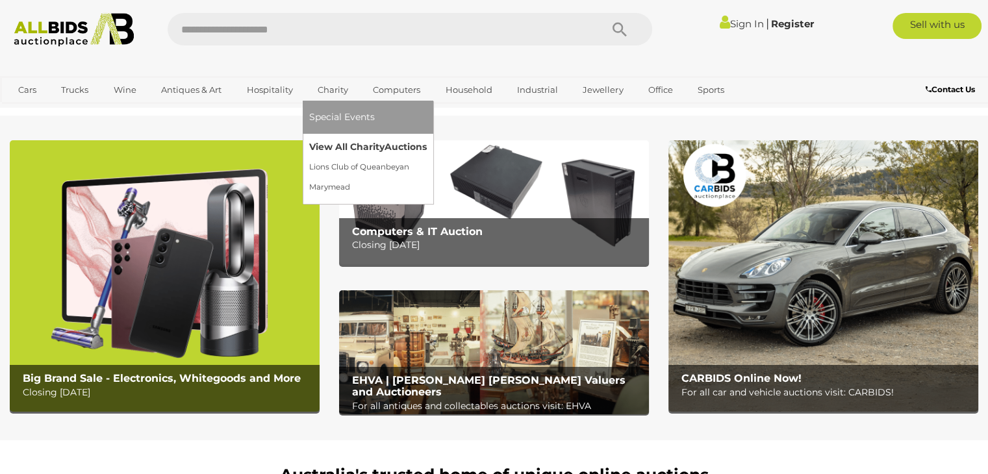
click at [335, 144] on link "View All Charity Auctions" at bounding box center [368, 147] width 118 height 20
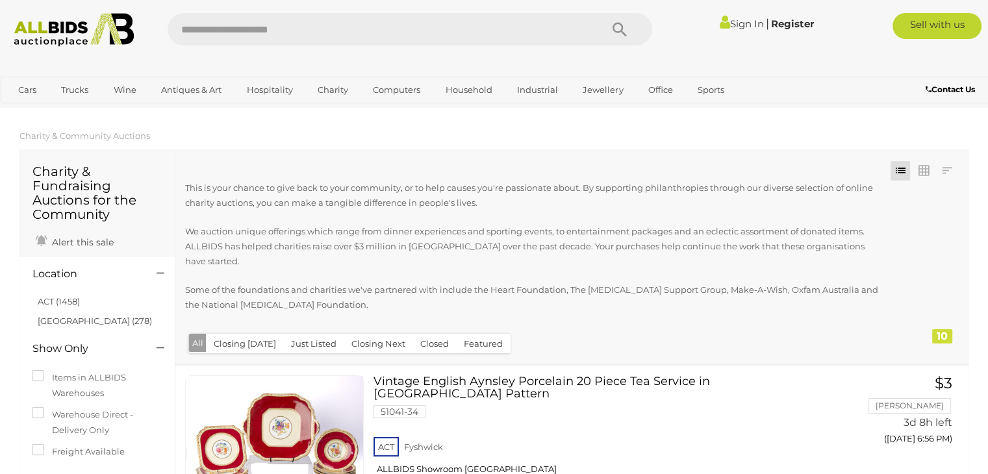
click at [44, 33] on img at bounding box center [74, 30] width 134 height 34
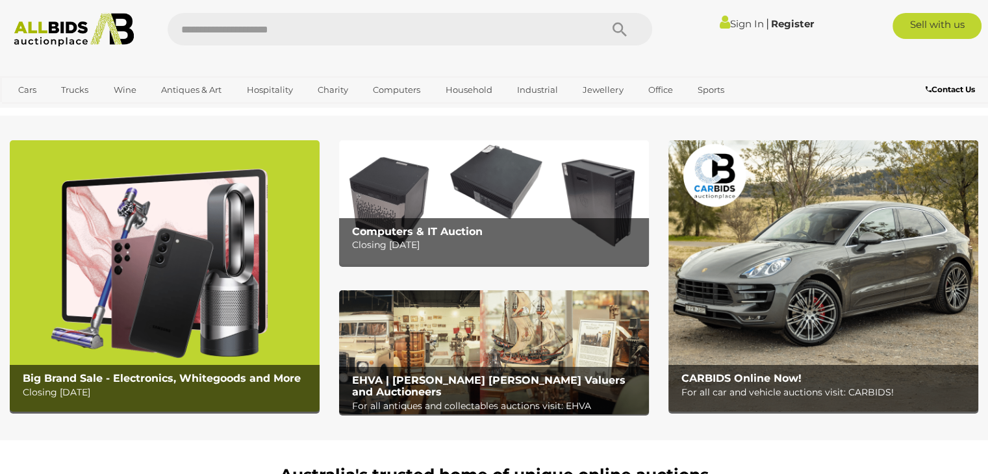
click at [207, 370] on div "Big Brand Sale - Electronics, Whitegoods and More Closing Monday 11th August" at bounding box center [167, 386] width 303 height 42
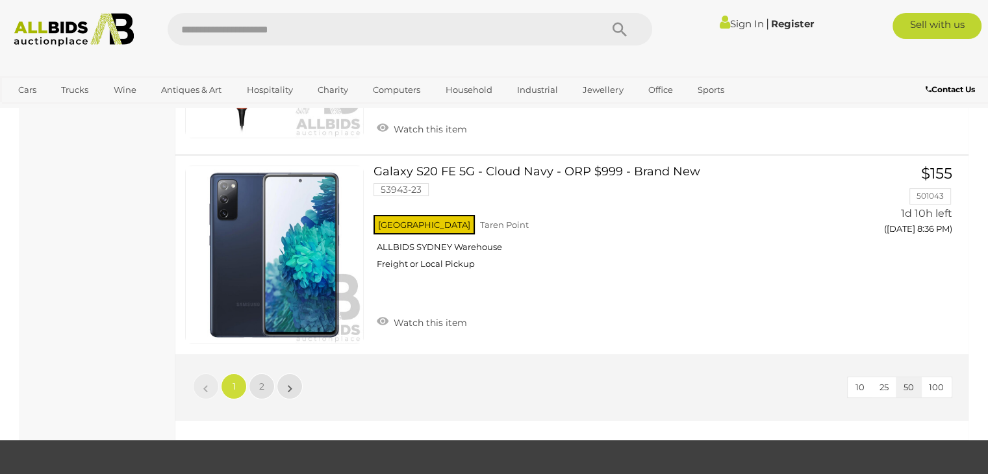
scroll to position [10008, 0]
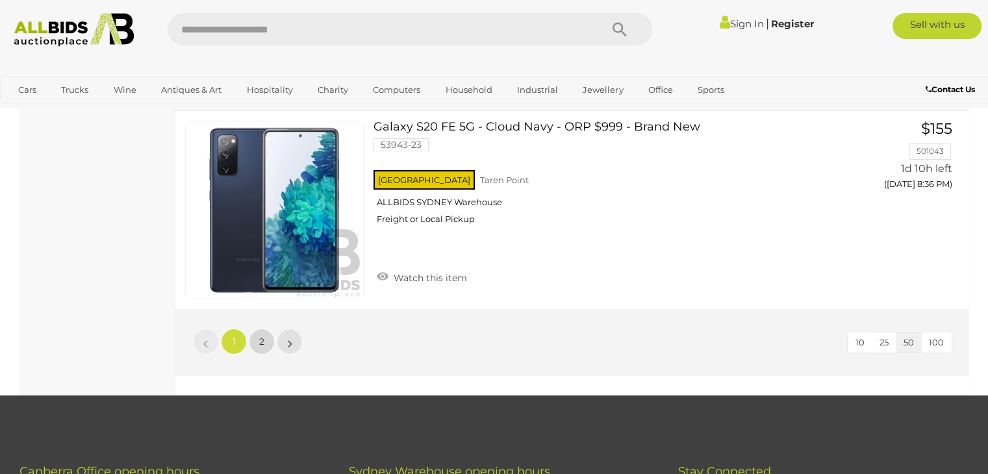
click at [265, 329] on link "2" at bounding box center [262, 342] width 26 height 26
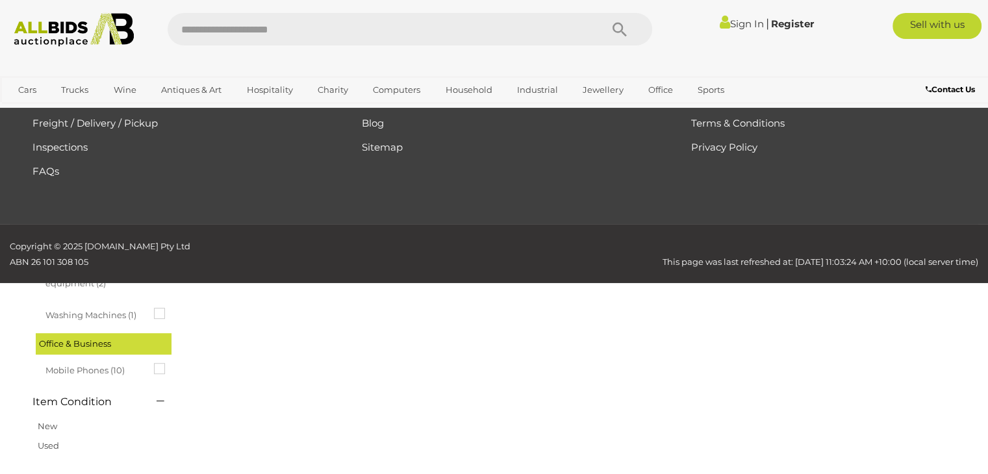
scroll to position [66, 0]
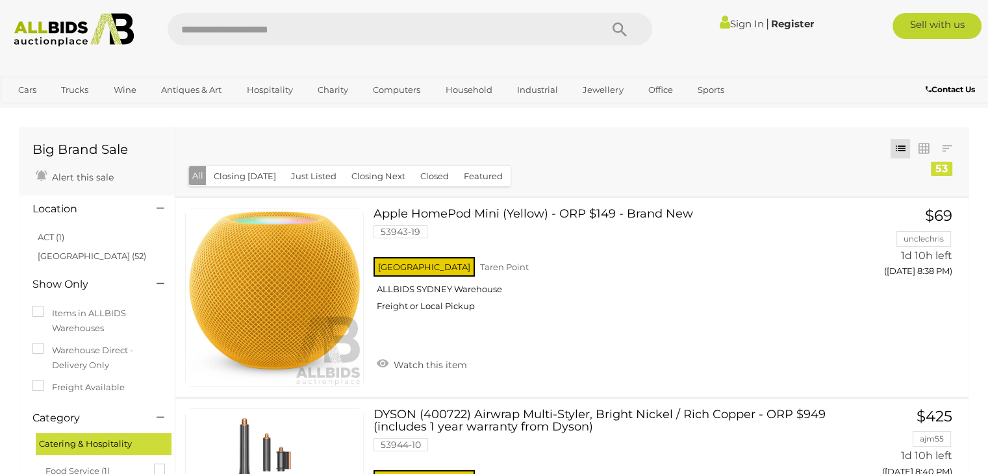
click at [81, 30] on img at bounding box center [74, 30] width 134 height 34
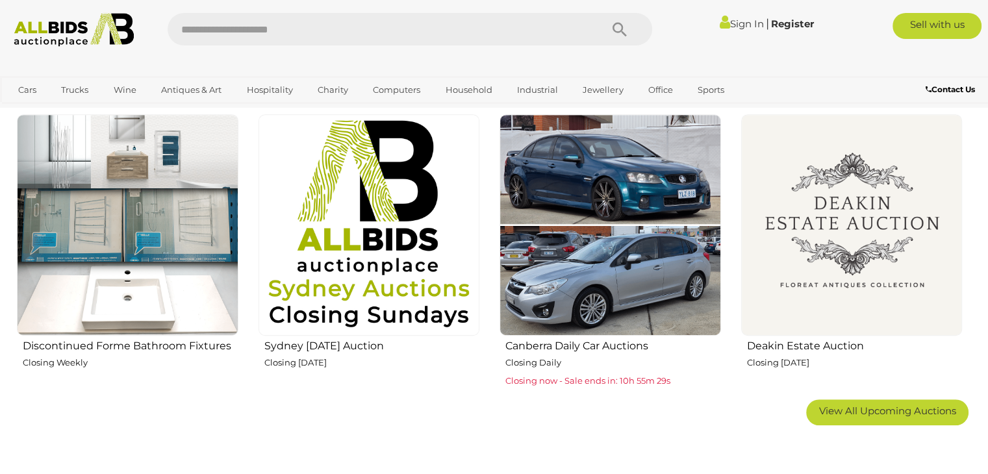
scroll to position [780, 0]
